Goal: Navigation & Orientation: Find specific page/section

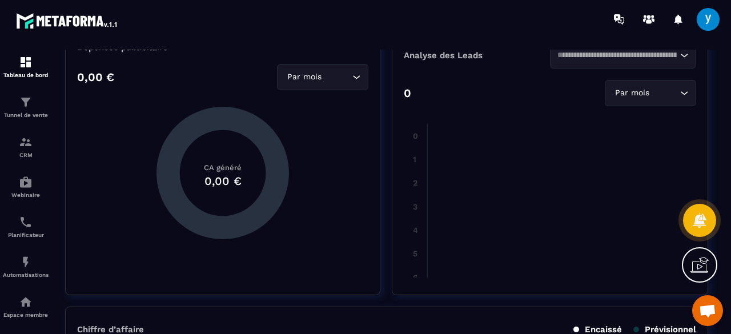
scroll to position [122, 0]
click at [33, 104] on div "Tunnel de vente" at bounding box center [26, 106] width 46 height 23
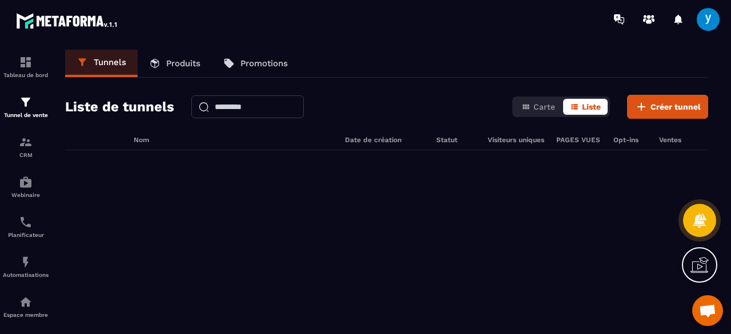
scroll to position [72, 0]
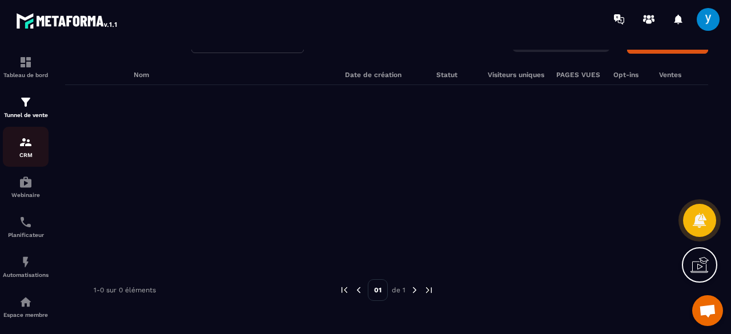
click at [21, 145] on img at bounding box center [26, 142] width 14 height 14
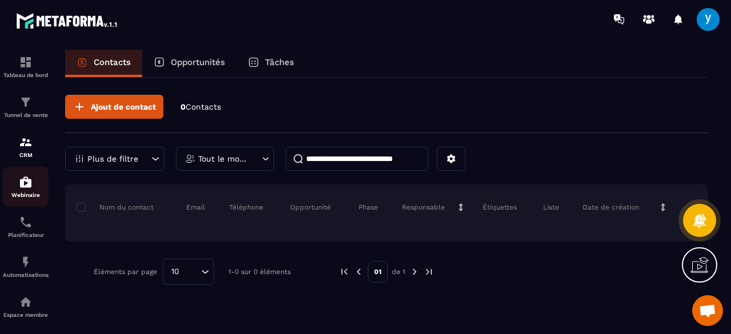
click at [30, 198] on p "Webinaire" at bounding box center [26, 195] width 46 height 6
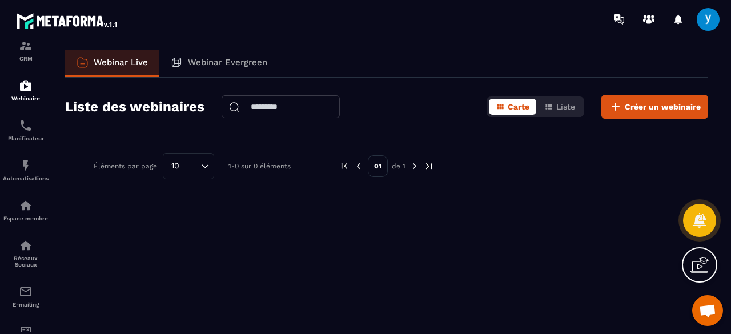
scroll to position [97, 0]
click at [27, 132] on img at bounding box center [26, 125] width 14 height 14
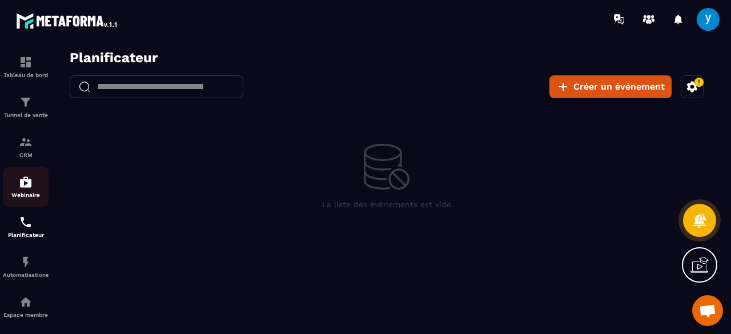
click at [31, 192] on div "Webinaire" at bounding box center [26, 186] width 46 height 23
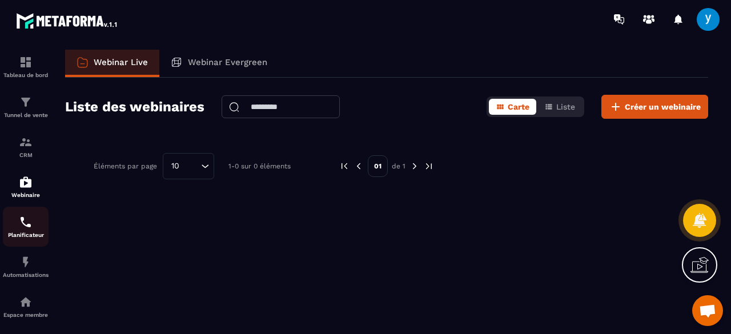
click at [31, 226] on img at bounding box center [26, 222] width 14 height 14
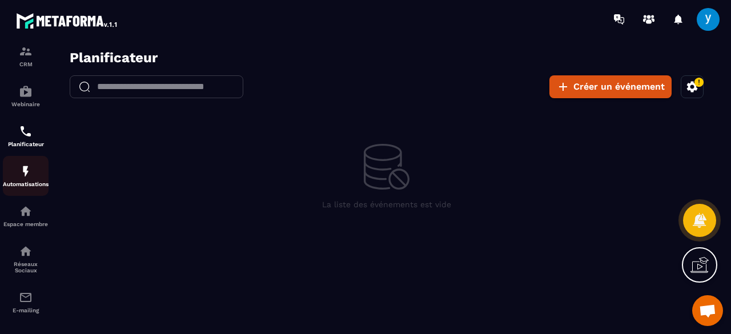
scroll to position [91, 0]
click at [23, 187] on p "Automatisations" at bounding box center [26, 183] width 46 height 6
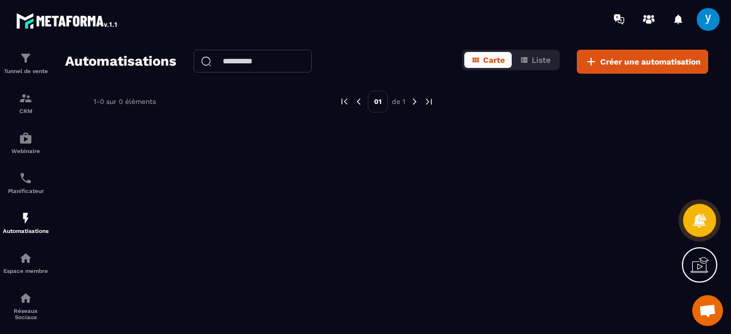
scroll to position [45, 0]
click at [32, 237] on link "Automatisations" at bounding box center [26, 222] width 46 height 40
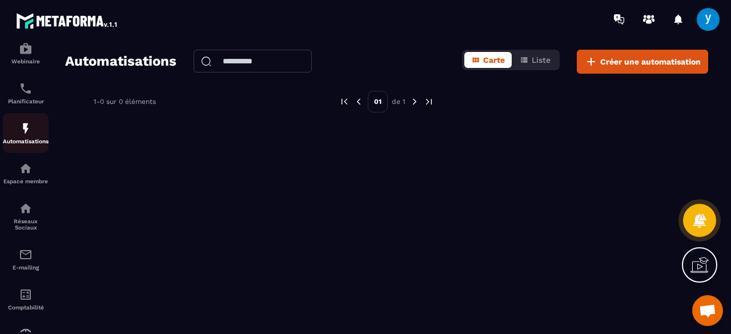
scroll to position [135, 0]
click at [32, 237] on link "Réseaux Sociaux" at bounding box center [26, 214] width 46 height 46
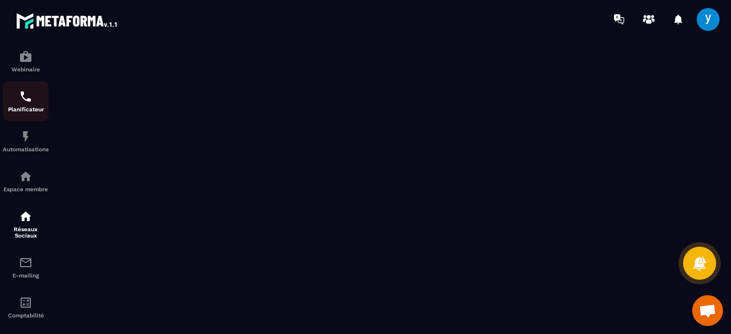
scroll to position [131, 0]
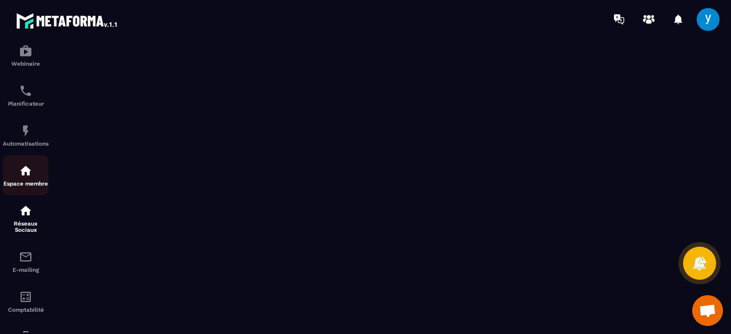
click at [26, 168] on img at bounding box center [26, 171] width 14 height 14
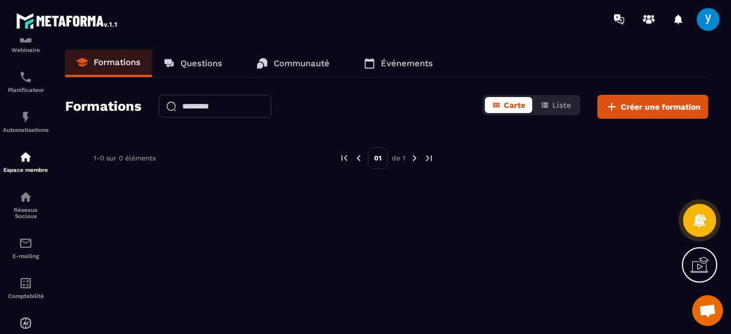
scroll to position [184, 0]
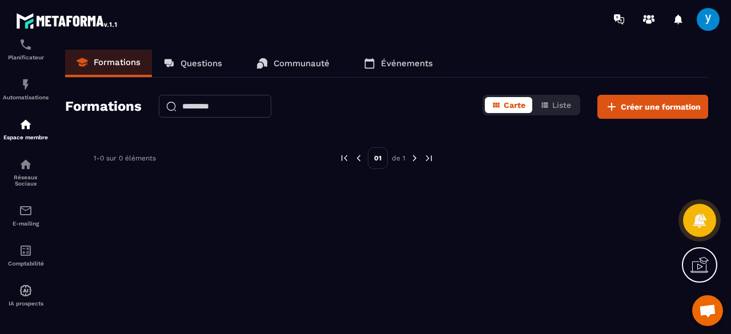
click at [208, 68] on p "Questions" at bounding box center [201, 63] width 42 height 10
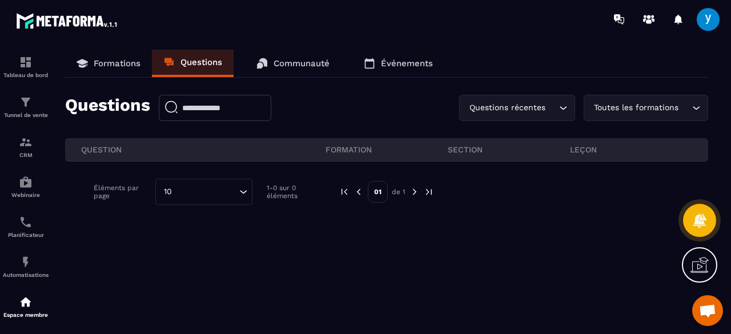
click at [281, 62] on p "Communauté" at bounding box center [302, 63] width 56 height 10
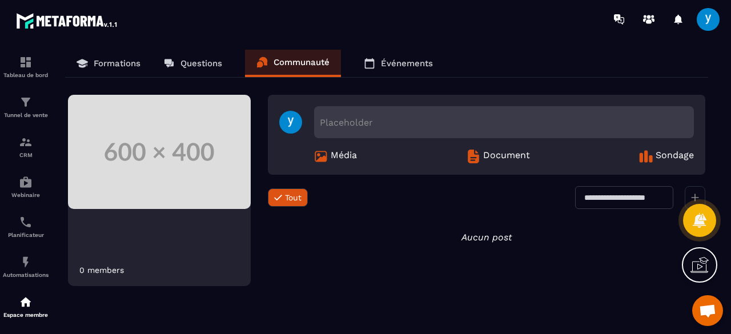
click at [410, 62] on p "Événements" at bounding box center [407, 63] width 52 height 10
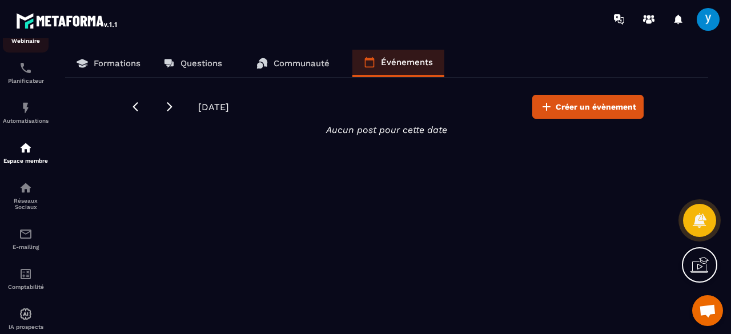
scroll to position [184, 0]
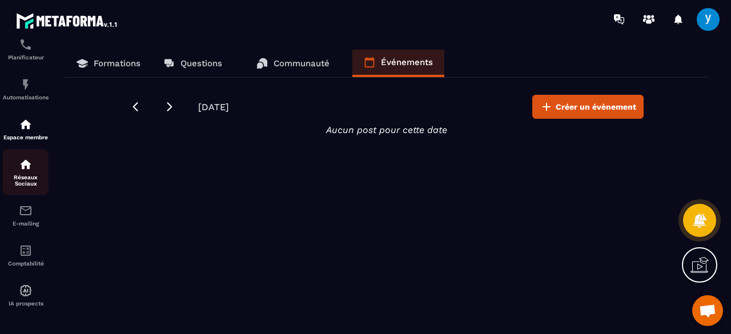
click at [18, 174] on p "Réseaux Sociaux" at bounding box center [26, 180] width 46 height 13
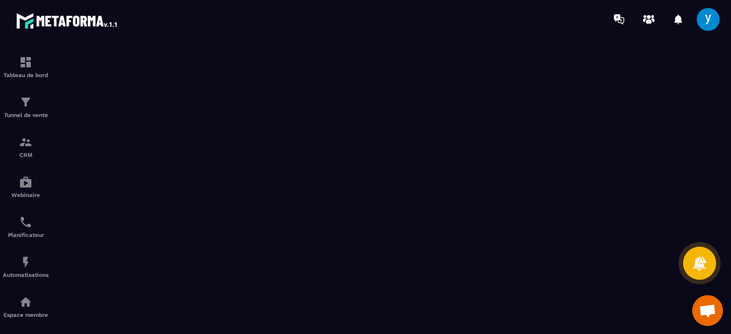
scroll to position [184, 0]
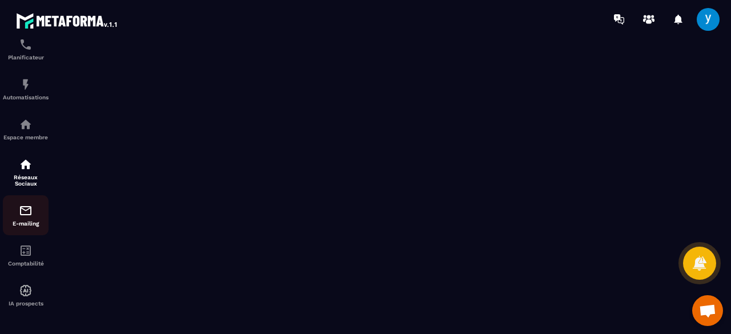
click at [27, 220] on p "E-mailing" at bounding box center [26, 223] width 46 height 6
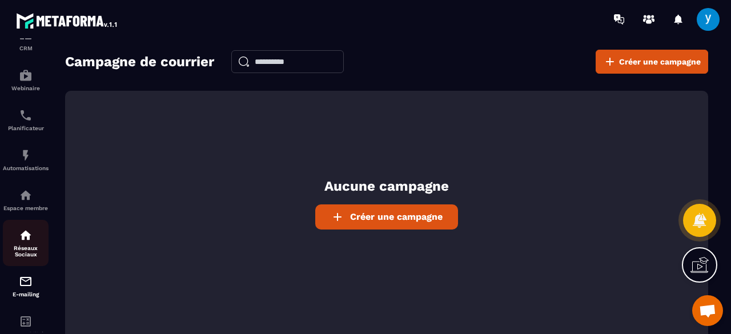
scroll to position [184, 0]
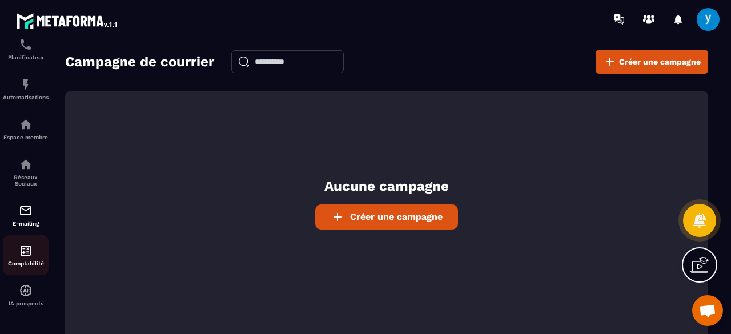
click at [27, 256] on img at bounding box center [26, 251] width 14 height 14
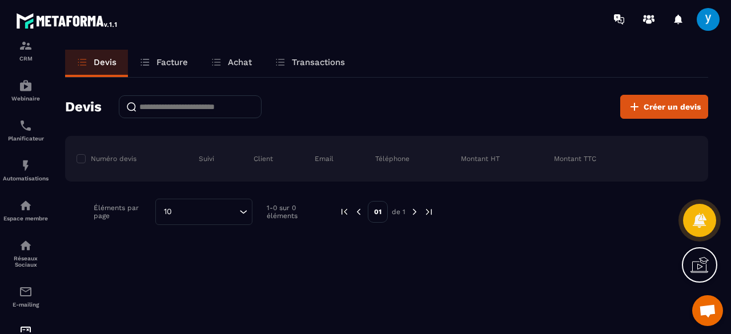
scroll to position [184, 0]
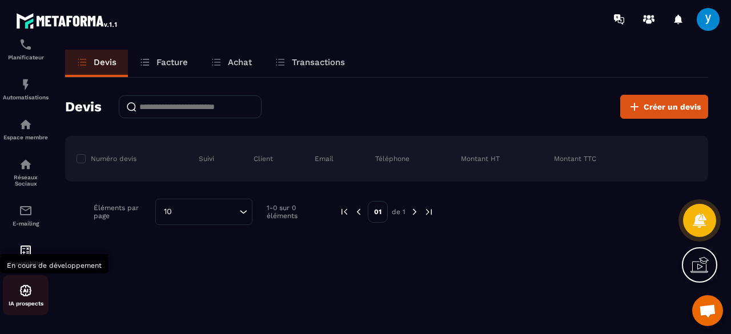
click at [31, 289] on img at bounding box center [26, 291] width 14 height 14
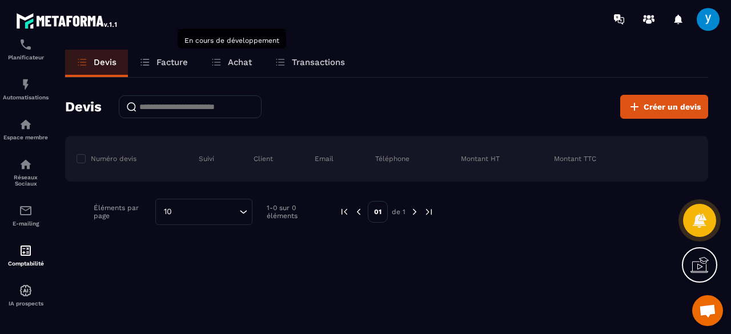
click at [236, 64] on p "Achat" at bounding box center [240, 62] width 24 height 10
click at [327, 62] on p "Transactions" at bounding box center [318, 62] width 53 height 10
click at [656, 91] on div "Devis Créer un devis Numéro devis Suivi Client Email Téléphone Montant HT Monta…" at bounding box center [386, 160] width 643 height 164
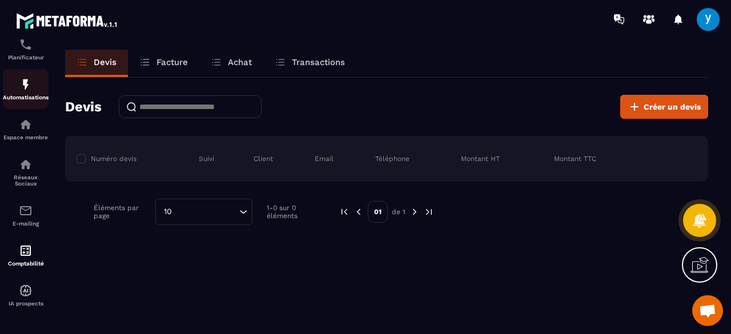
scroll to position [0, 0]
